Goal: Navigation & Orientation: Find specific page/section

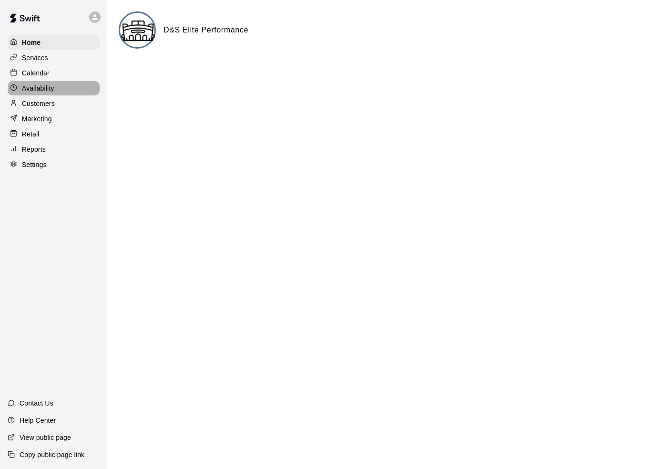
click at [31, 87] on p "Availability" at bounding box center [38, 88] width 32 height 10
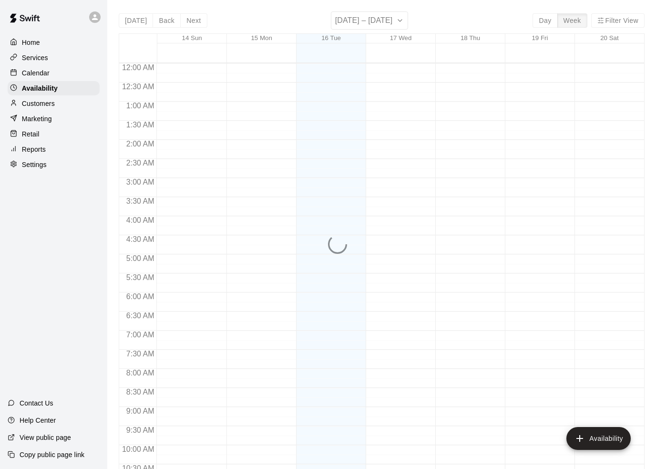
scroll to position [500, 0]
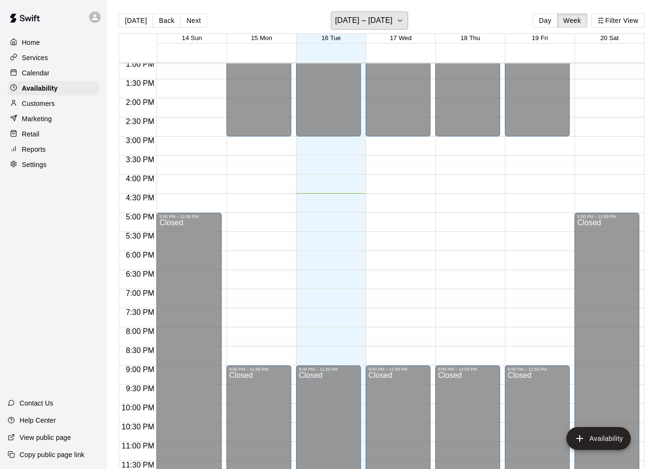
click at [407, 11] on button "[DATE] – [DATE]" at bounding box center [370, 20] width 78 height 18
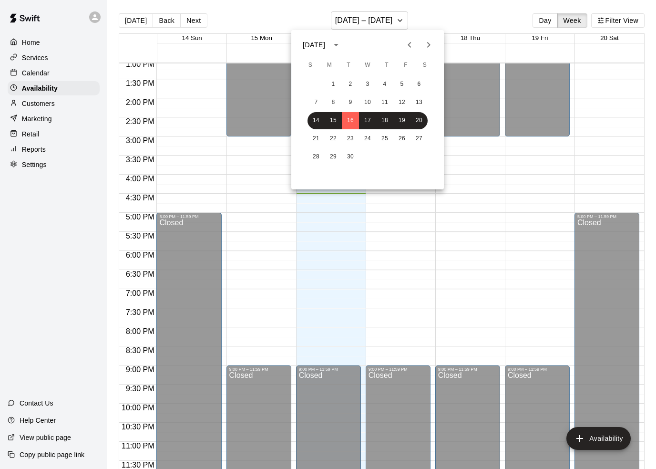
click at [434, 35] on div at bounding box center [419, 44] width 38 height 19
click at [433, 40] on icon "Next month" at bounding box center [428, 44] width 11 height 11
click at [318, 114] on button "12" at bounding box center [316, 120] width 17 height 17
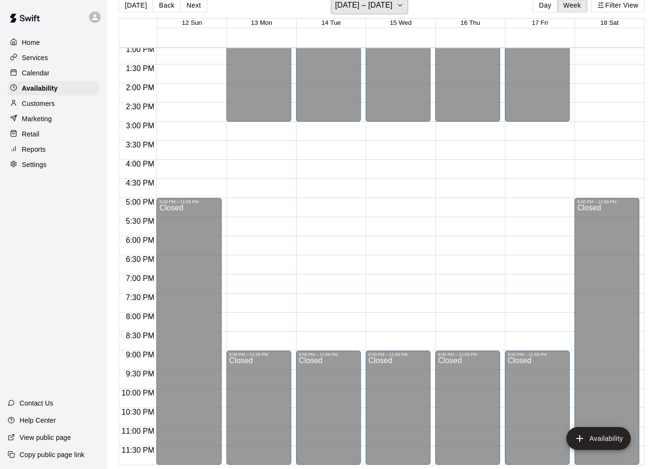
scroll to position [497, 0]
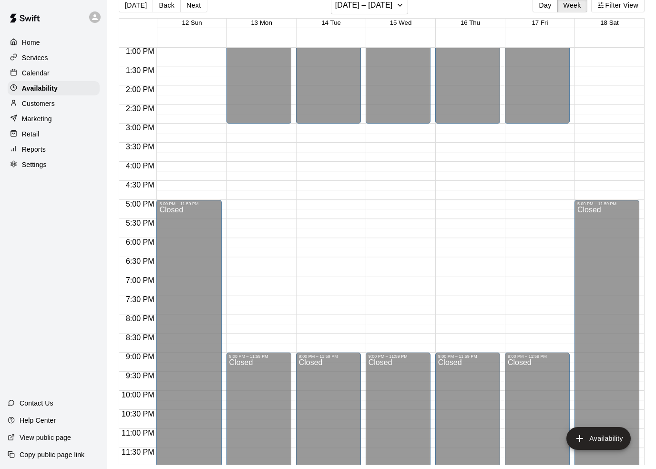
click at [27, 73] on p "Calendar" at bounding box center [36, 73] width 28 height 10
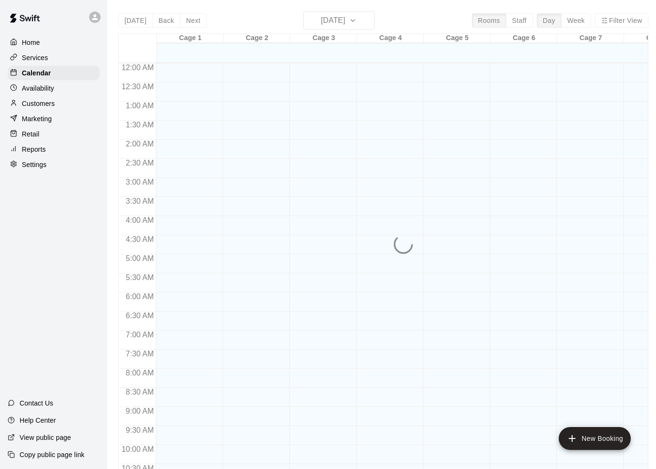
scroll to position [471, 0]
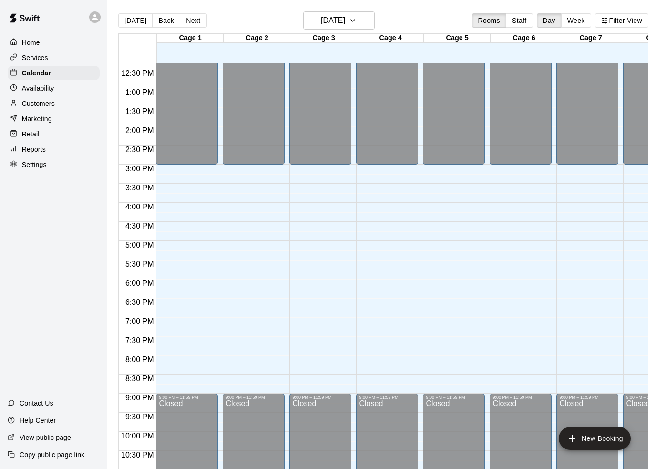
click at [31, 104] on p "Customers" at bounding box center [38, 104] width 33 height 10
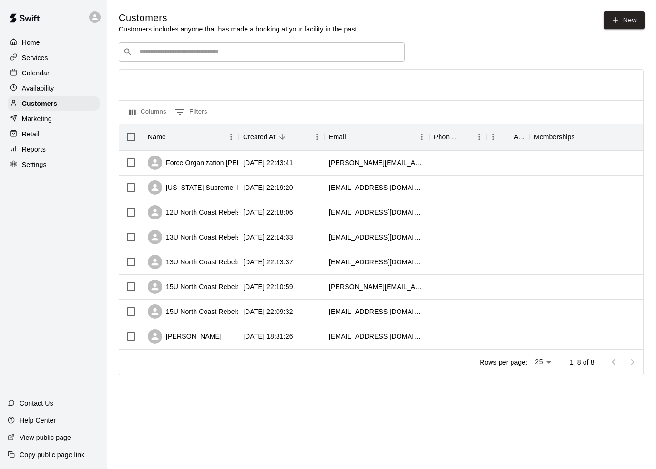
click at [40, 120] on p "Marketing" at bounding box center [37, 119] width 30 height 10
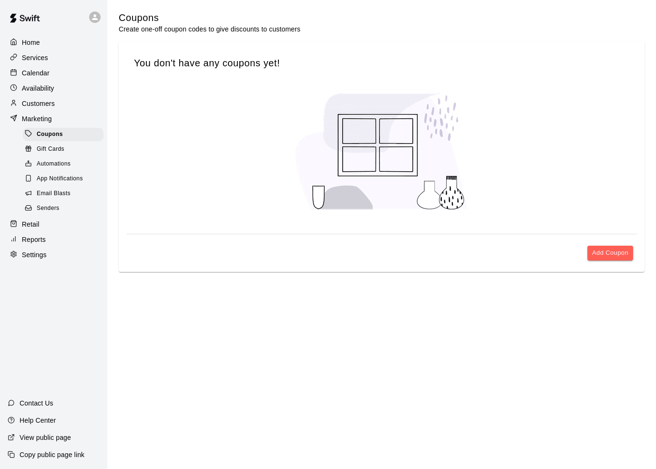
click at [31, 223] on p "Retail" at bounding box center [31, 224] width 18 height 10
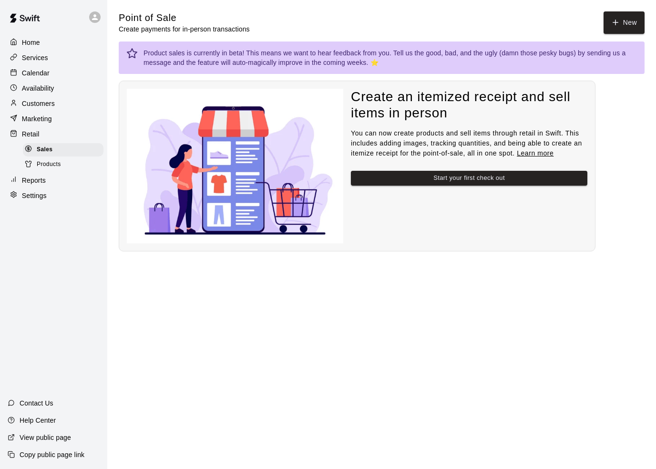
click at [29, 89] on p "Availability" at bounding box center [38, 88] width 32 height 10
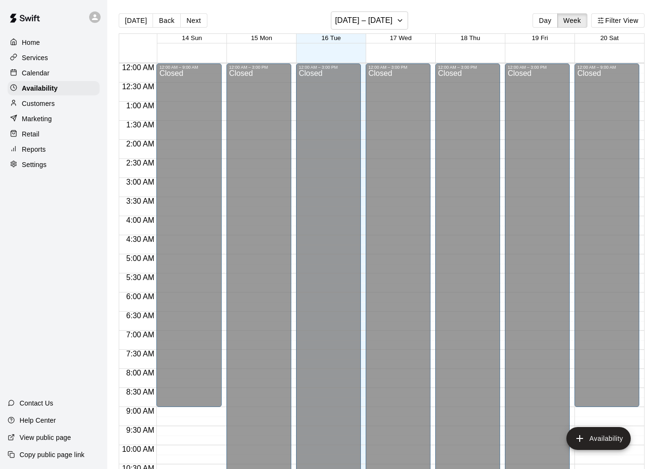
scroll to position [500, 0]
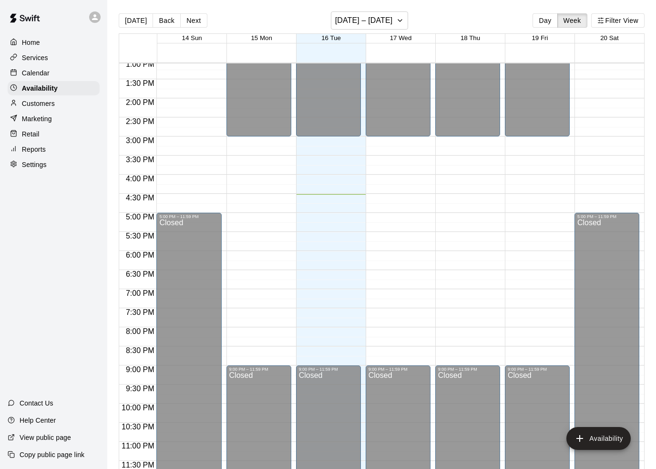
click at [43, 67] on div "Calendar" at bounding box center [54, 73] width 92 height 14
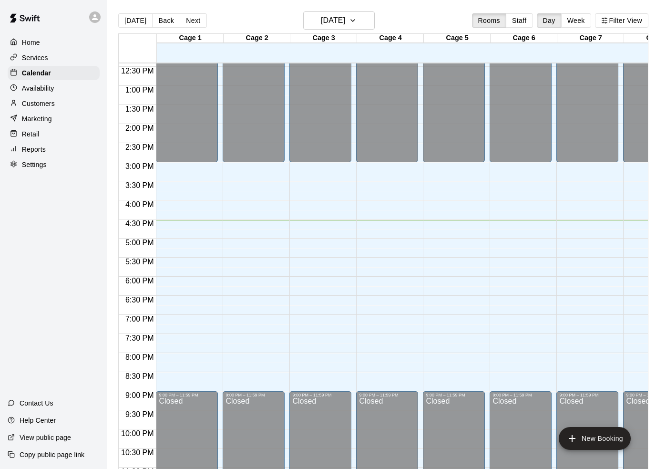
scroll to position [473, 0]
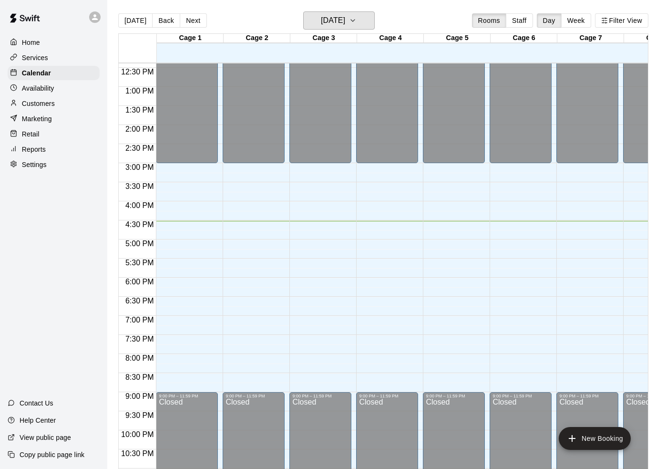
click at [366, 14] on button "[DATE]" at bounding box center [339, 20] width 72 height 18
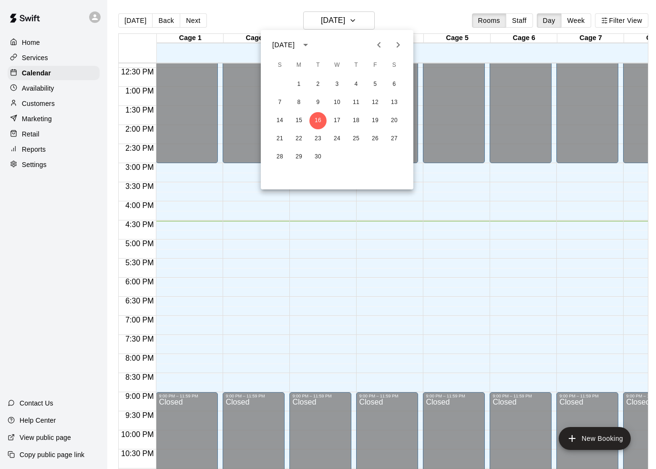
click at [399, 39] on icon "Next month" at bounding box center [398, 44] width 11 height 11
click at [288, 116] on button "12" at bounding box center [279, 120] width 17 height 17
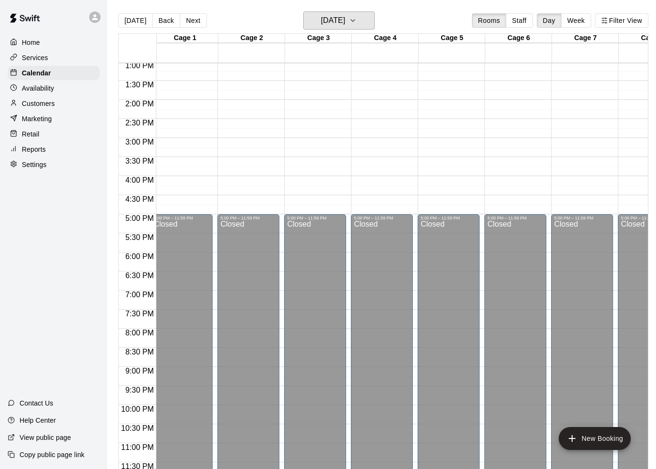
scroll to position [0, 5]
click at [364, 14] on button "[DATE]" at bounding box center [339, 20] width 72 height 18
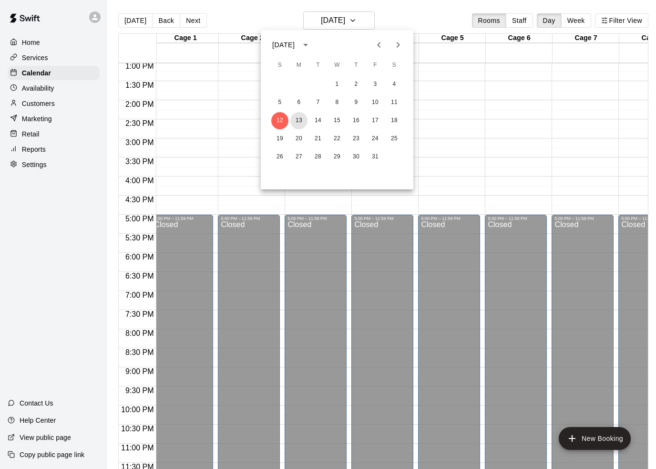
click at [303, 118] on button "13" at bounding box center [298, 120] width 17 height 17
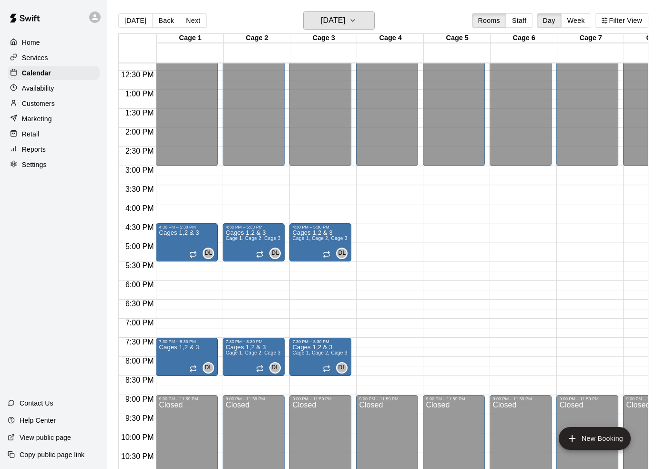
scroll to position [469, 0]
click at [373, 21] on button "[DATE]" at bounding box center [339, 20] width 72 height 18
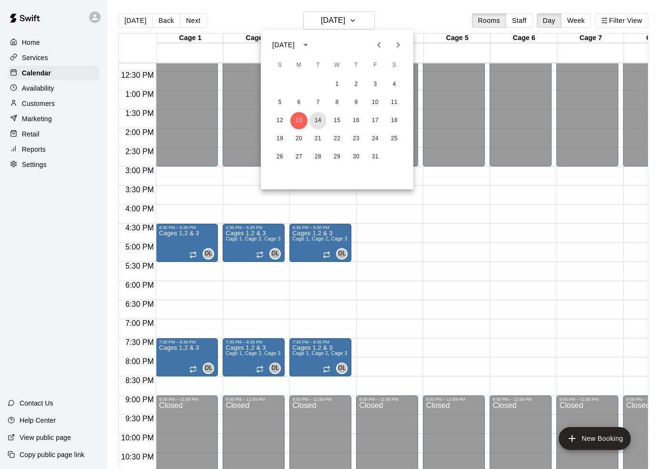
click at [318, 122] on button "14" at bounding box center [318, 120] width 17 height 17
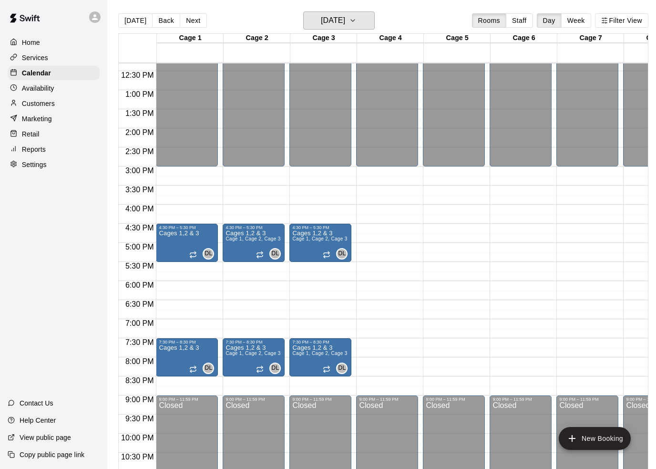
click at [372, 20] on button "[DATE]" at bounding box center [339, 20] width 72 height 18
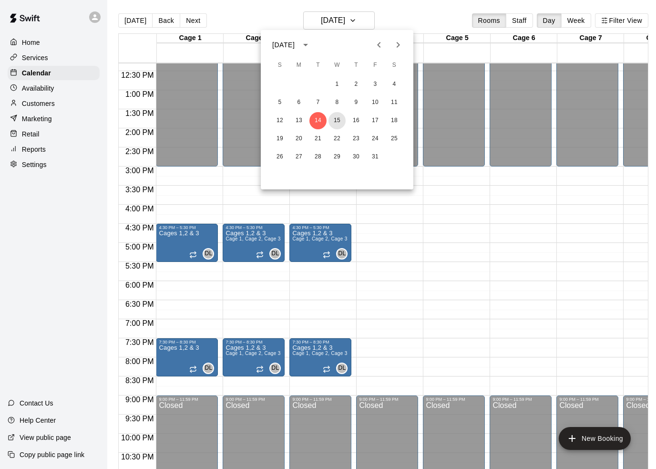
click at [338, 119] on button "15" at bounding box center [337, 120] width 17 height 17
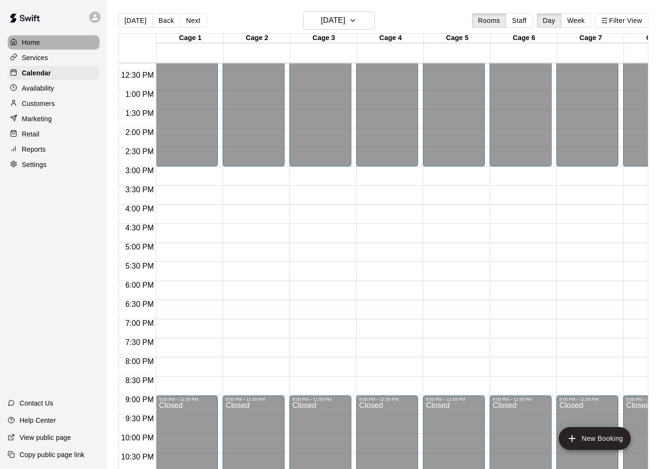
click at [26, 39] on p "Home" at bounding box center [31, 43] width 18 height 10
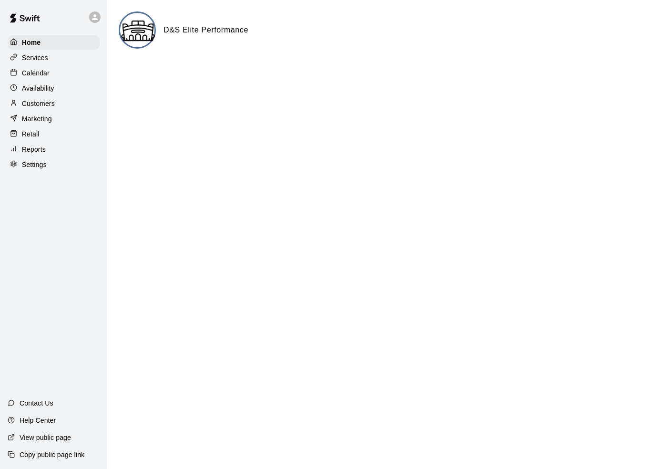
click at [28, 125] on div "Marketing" at bounding box center [54, 119] width 92 height 14
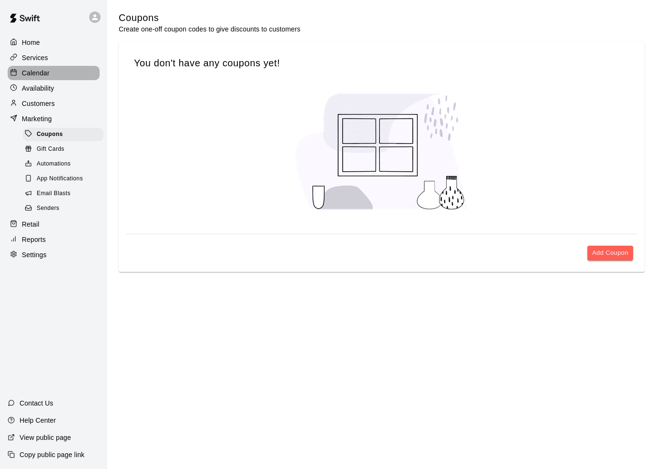
click at [35, 74] on p "Calendar" at bounding box center [36, 73] width 28 height 10
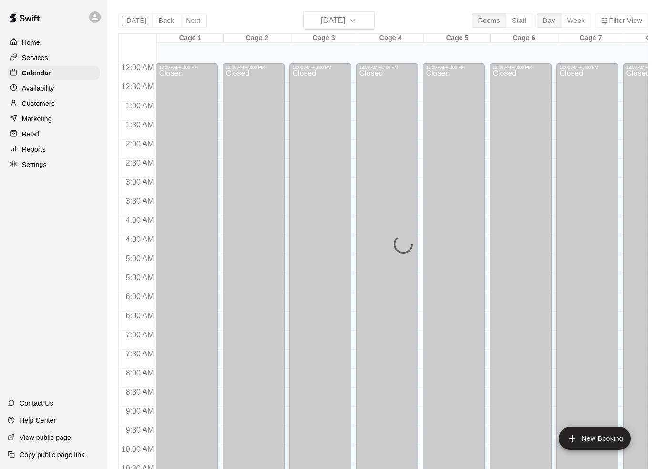
scroll to position [471, 0]
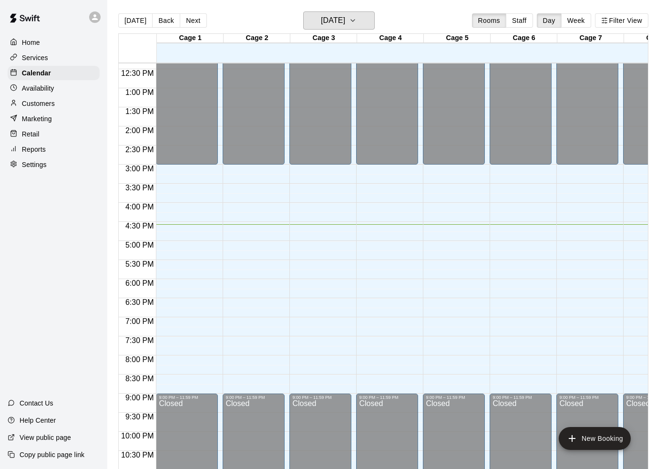
click at [372, 19] on button "[DATE]" at bounding box center [339, 20] width 72 height 18
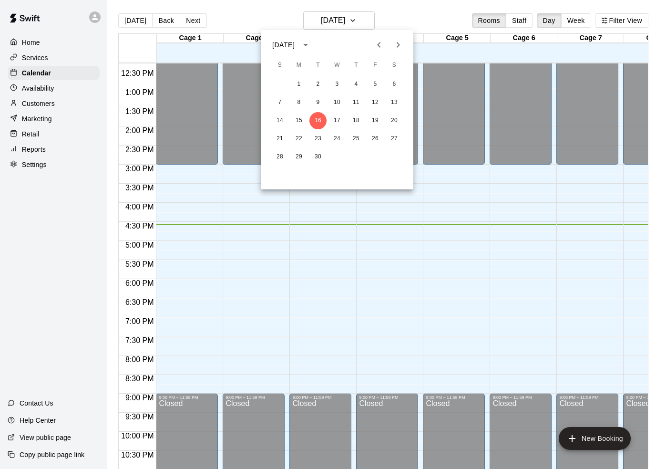
click at [408, 39] on div "[DATE]" at bounding box center [337, 45] width 153 height 14
click at [403, 52] on button "Next month" at bounding box center [398, 44] width 19 height 19
click at [336, 124] on button "15" at bounding box center [337, 120] width 17 height 17
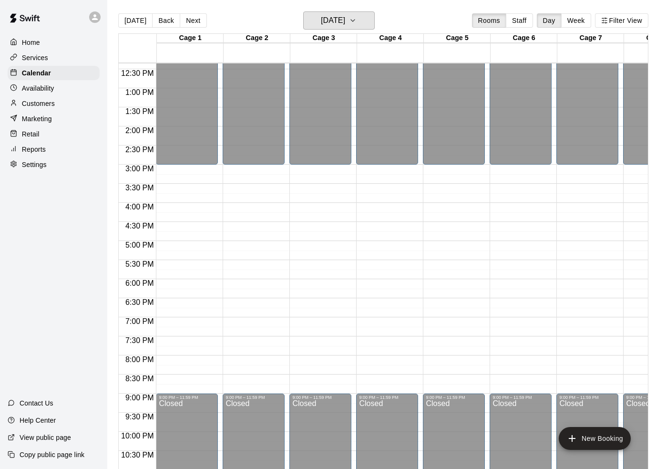
click at [375, 21] on button "[DATE]" at bounding box center [339, 20] width 72 height 18
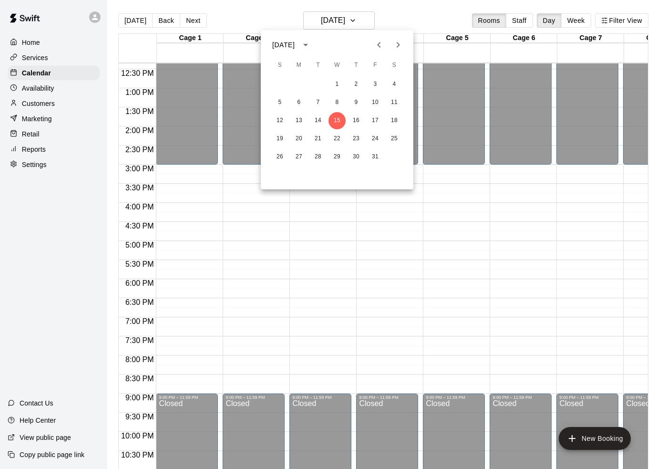
click at [403, 41] on icon "Next month" at bounding box center [398, 44] width 11 height 11
click at [407, 42] on button "Next month" at bounding box center [398, 44] width 19 height 19
click at [339, 89] on button "3" at bounding box center [337, 84] width 17 height 17
